Goal: Task Accomplishment & Management: Complete application form

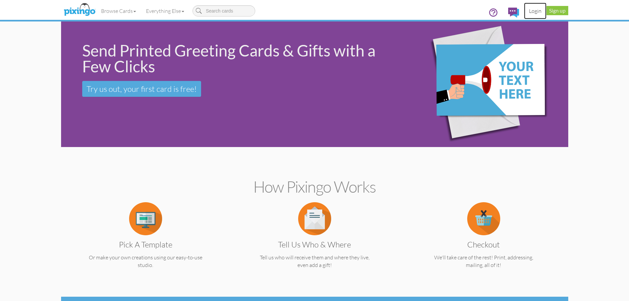
click at [541, 12] on link "Login" at bounding box center [535, 11] width 22 height 17
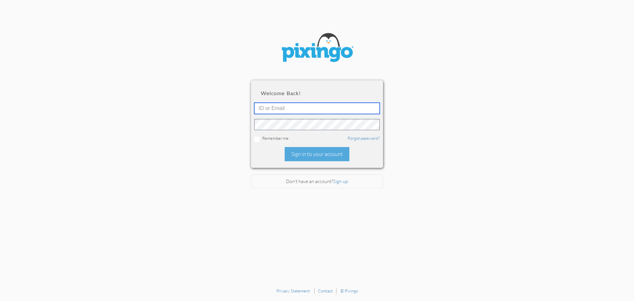
type input "[PERSON_NAME][EMAIL_ADDRESS][DOMAIN_NAME]"
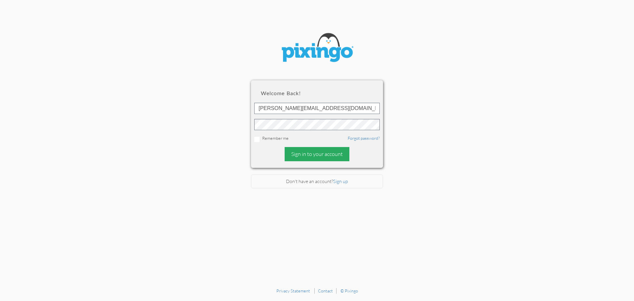
click at [333, 152] on div "Sign in to your account" at bounding box center [317, 154] width 65 height 14
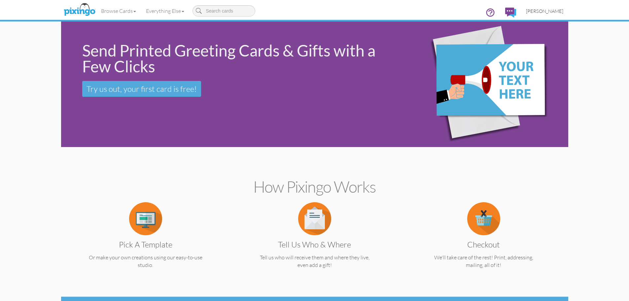
click at [550, 9] on span "[PERSON_NAME]" at bounding box center [544, 11] width 37 height 6
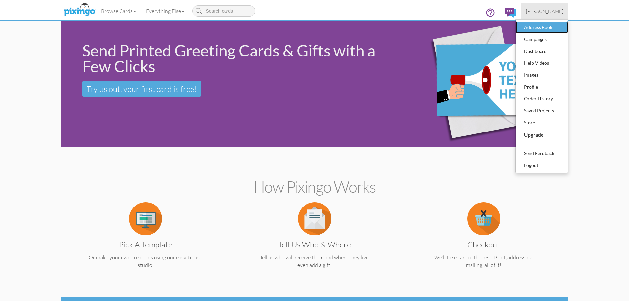
click at [530, 29] on div "Address Book" at bounding box center [541, 27] width 39 height 10
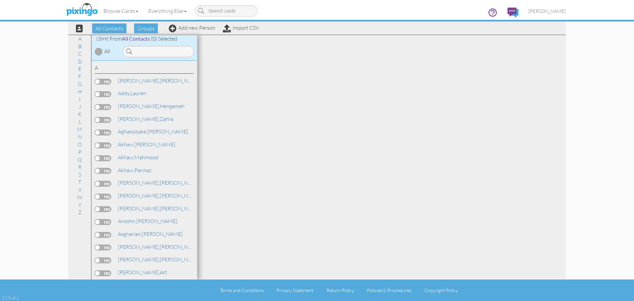
click at [195, 31] on div "All Contacts Groups Add new Person Import CSV" at bounding box center [164, 28] width 191 height 12
click at [194, 28] on link "Add new Person" at bounding box center [192, 27] width 47 height 7
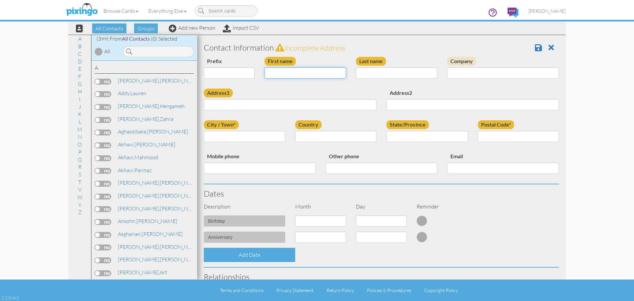
click at [290, 73] on input "First name" at bounding box center [305, 72] width 82 height 11
type input "Jan"
type input "[PERSON_NAME]"
type input "[STREET_ADDRESS]"
type input "[PERSON_NAME]"
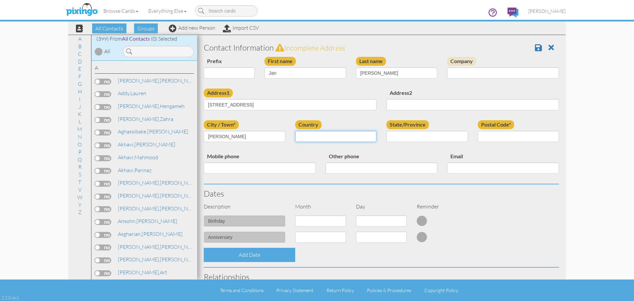
select select "object:1977"
select select "object:2275"
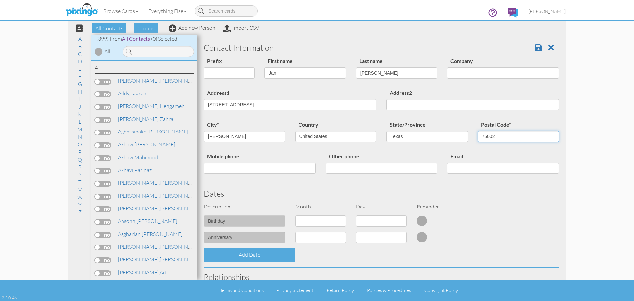
type input "75002"
click at [334, 218] on select "1 - [DATE] - [DATE] - [DATE] - [DATE] - [DATE] - [DATE] - [DATE] - [DATE] - [DA…" at bounding box center [320, 220] width 51 height 11
select select "object:1970"
click at [295, 215] on select "1 - [DATE] - [DATE] - [DATE] - [DATE] - [DATE] - [DATE] - [DATE] - [DATE] - [DA…" at bounding box center [320, 220] width 51 height 11
click at [381, 217] on select "1 2 3 4 5 6 7 8 9 10 11 12 13 14 15 16 17 18 19 20 21 22 23 24 25 26 27 28 29 30" at bounding box center [381, 220] width 51 height 11
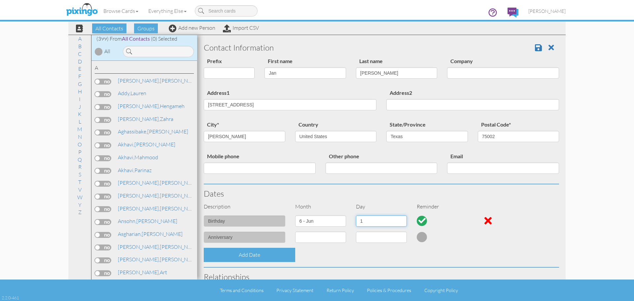
select select "number:16"
click at [356, 215] on select "1 2 3 4 5 6 7 8 9 10 11 12 13 14 15 16 17 18 19 20 21 22 23 24 25 26 27 28 29 30" at bounding box center [381, 220] width 51 height 11
click at [535, 49] on span at bounding box center [538, 48] width 7 height 8
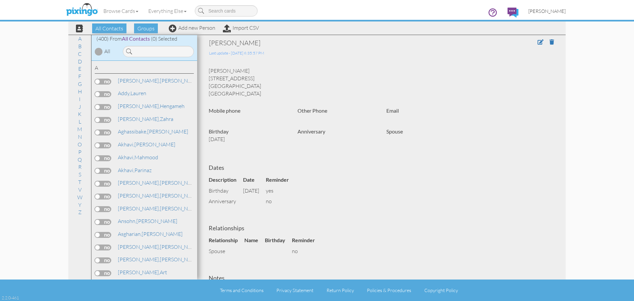
click at [557, 13] on span "[PERSON_NAME]" at bounding box center [546, 11] width 37 height 6
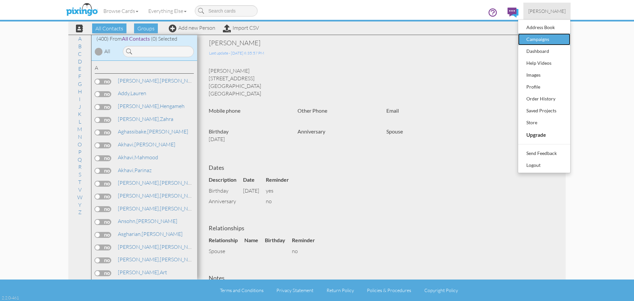
click at [537, 39] on div "Campaigns" at bounding box center [543, 39] width 39 height 10
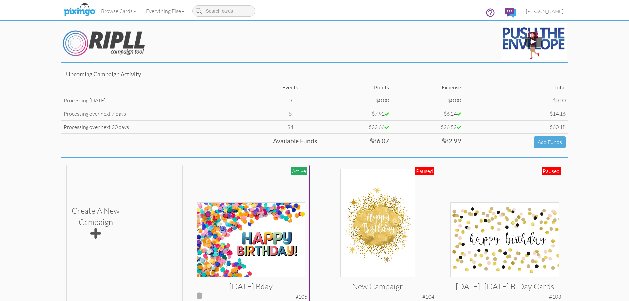
click at [261, 228] on img at bounding box center [251, 239] width 109 height 75
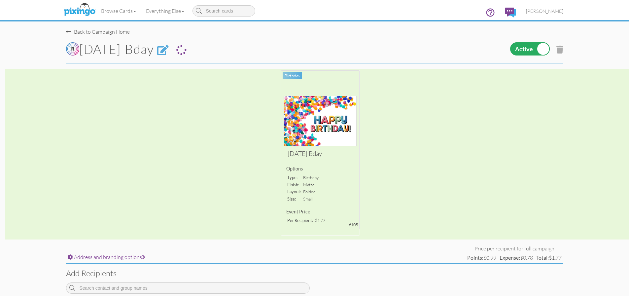
scroll to position [66, 0]
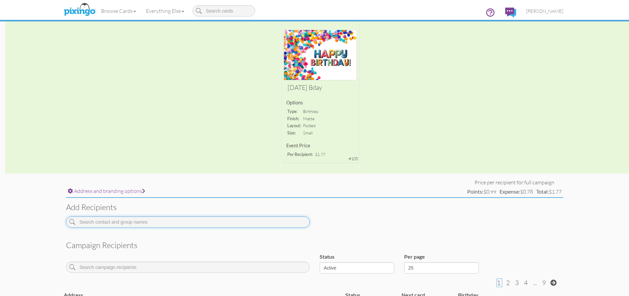
click at [130, 225] on input at bounding box center [188, 221] width 244 height 11
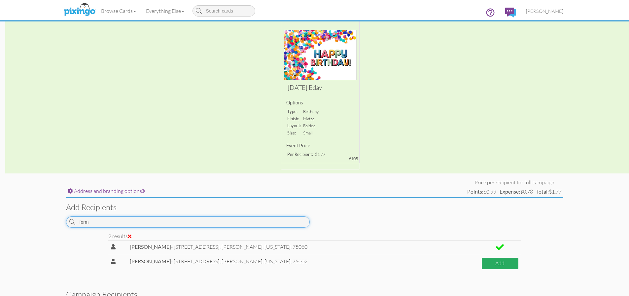
type input "form"
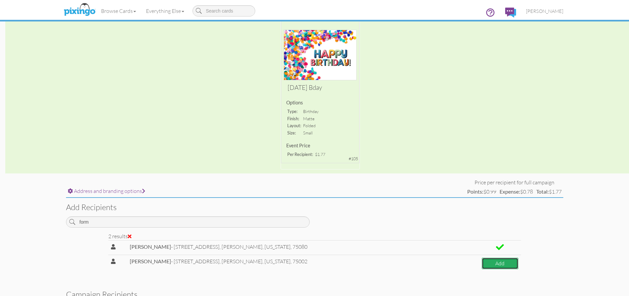
click at [497, 264] on button "Add" at bounding box center [500, 263] width 37 height 12
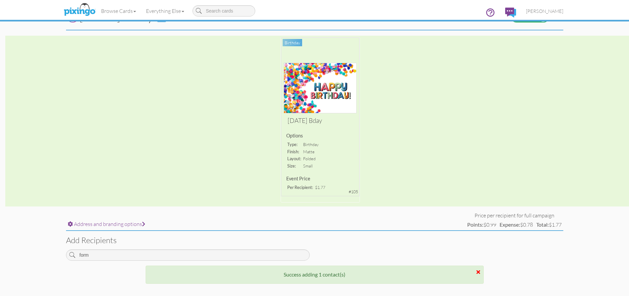
scroll to position [0, 0]
